Goal: Information Seeking & Learning: Learn about a topic

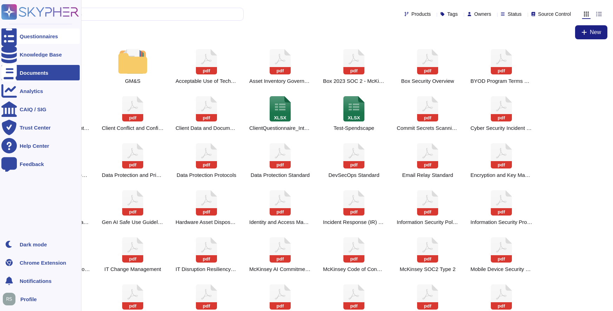
click at [26, 34] on div "Questionnaires" at bounding box center [39, 36] width 38 height 5
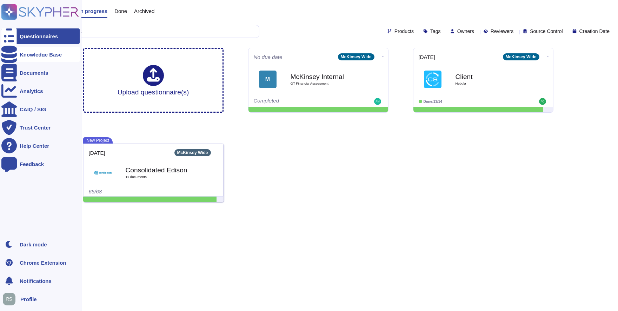
click at [49, 52] on div "Knowledge Base" at bounding box center [41, 54] width 42 height 5
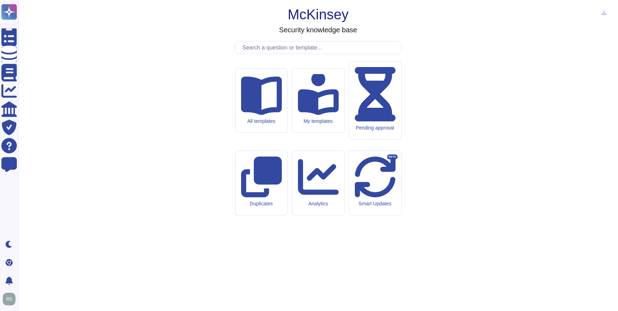
click at [258, 54] on input "text" at bounding box center [320, 47] width 162 height 12
